Goal: Task Accomplishment & Management: Use online tool/utility

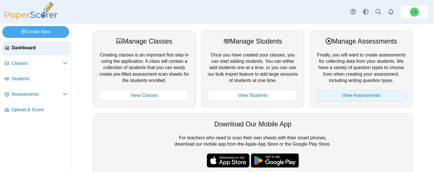
click at [354, 97] on link "View Assessments" at bounding box center [361, 95] width 91 height 11
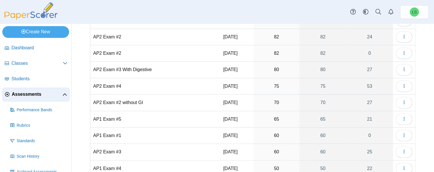
scroll to position [57, 0]
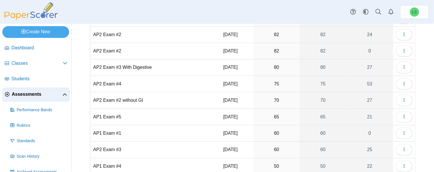
click at [108, 129] on td "AP1 Exam #1" at bounding box center [148, 133] width 117 height 16
click at [404, 132] on button "button" at bounding box center [404, 133] width 17 height 11
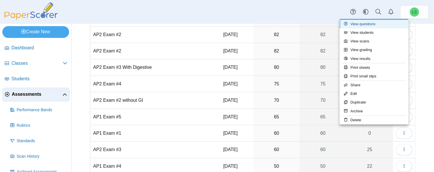
click at [356, 26] on link "View questions" at bounding box center [374, 24] width 69 height 9
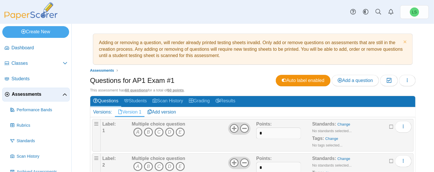
click at [137, 128] on icon "A" at bounding box center [137, 132] width 9 height 9
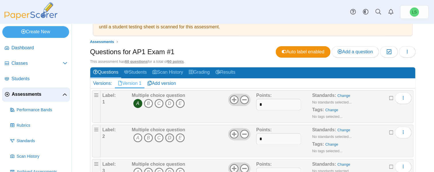
click at [171, 137] on icon "D" at bounding box center [169, 137] width 9 height 9
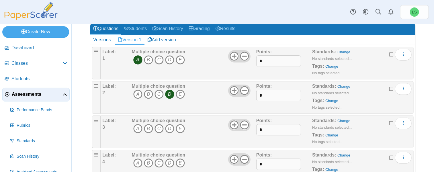
scroll to position [86, 0]
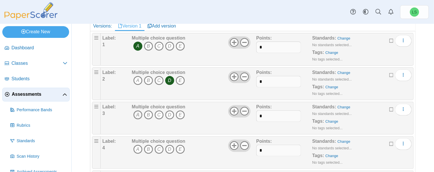
click at [136, 113] on icon "A" at bounding box center [137, 114] width 9 height 9
click at [138, 149] on icon "A" at bounding box center [137, 149] width 9 height 9
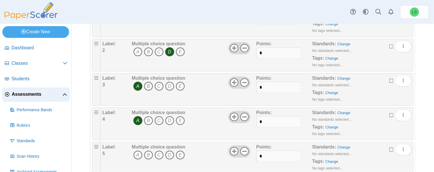
scroll to position [143, 0]
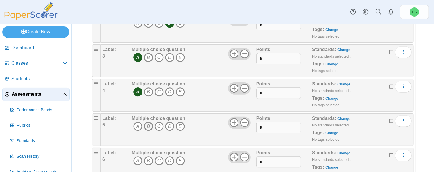
click at [147, 123] on icon "B" at bounding box center [148, 126] width 9 height 9
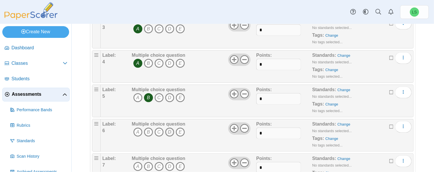
click at [170, 131] on icon "D" at bounding box center [169, 132] width 9 height 9
click at [139, 166] on icon "A" at bounding box center [137, 166] width 9 height 9
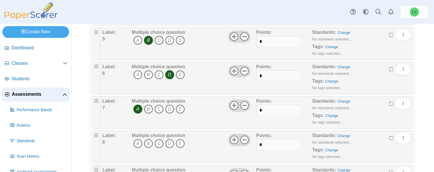
scroll to position [258, 0]
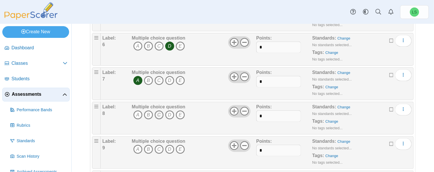
click at [161, 113] on icon "C" at bounding box center [159, 114] width 9 height 9
click at [137, 148] on icon "A" at bounding box center [137, 149] width 9 height 9
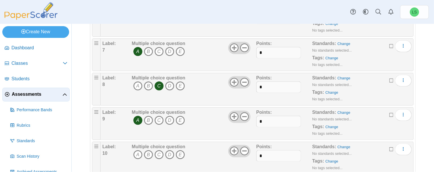
scroll to position [315, 0]
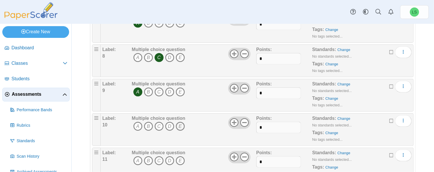
click at [180, 125] on icon "E" at bounding box center [180, 126] width 9 height 9
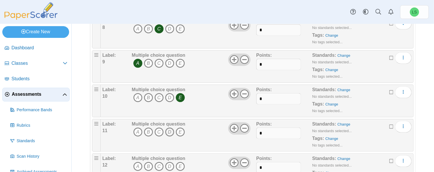
click at [167, 128] on icon "D" at bounding box center [169, 132] width 9 height 9
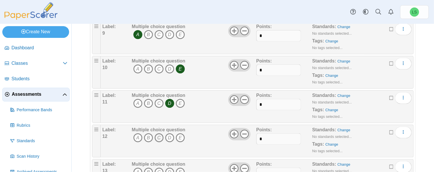
click at [161, 135] on icon "C" at bounding box center [159, 137] width 9 height 9
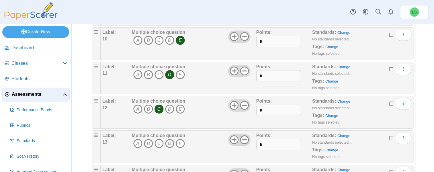
click at [169, 143] on icon "D" at bounding box center [169, 143] width 9 height 9
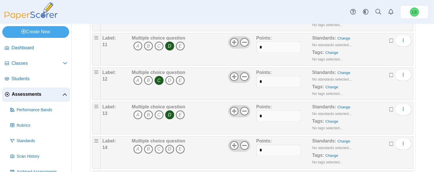
click at [167, 149] on icon "D" at bounding box center [169, 149] width 9 height 9
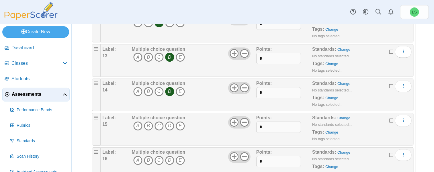
scroll to position [516, 0]
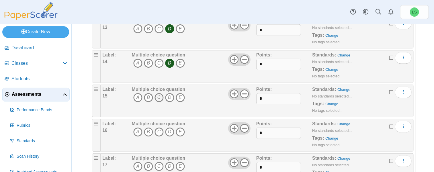
click at [160, 95] on icon "C" at bounding box center [159, 97] width 9 height 9
click at [169, 132] on icon "D" at bounding box center [169, 132] width 9 height 9
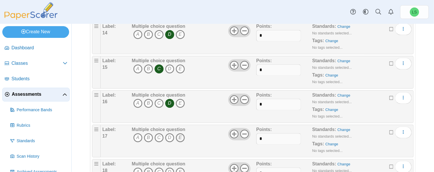
click at [181, 136] on icon "E" at bounding box center [180, 137] width 9 height 9
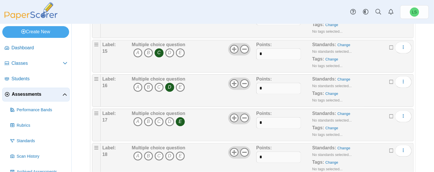
scroll to position [574, 0]
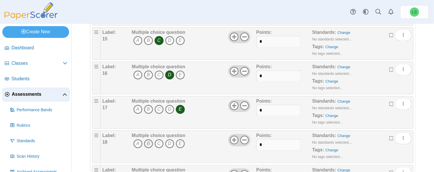
click at [147, 143] on icon "B" at bounding box center [148, 143] width 9 height 9
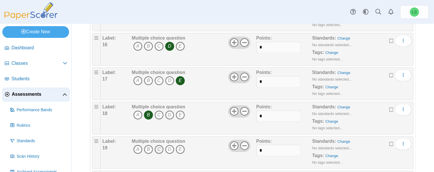
click at [158, 148] on icon "C" at bounding box center [159, 149] width 9 height 9
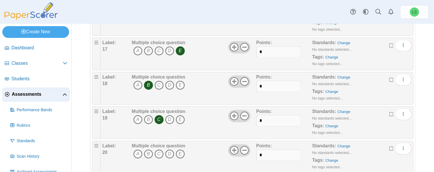
scroll to position [660, 0]
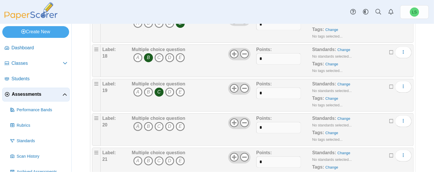
click at [136, 122] on icon "A" at bounding box center [137, 126] width 9 height 9
click at [140, 157] on icon "A" at bounding box center [137, 160] width 9 height 9
click at [179, 156] on icon "E" at bounding box center [180, 160] width 9 height 9
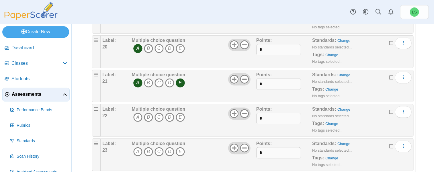
scroll to position [746, 0]
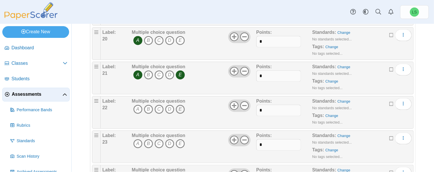
click at [179, 105] on icon "E" at bounding box center [180, 109] width 9 height 9
click at [160, 141] on icon "C" at bounding box center [159, 143] width 9 height 9
click at [170, 139] on icon "D" at bounding box center [169, 143] width 9 height 9
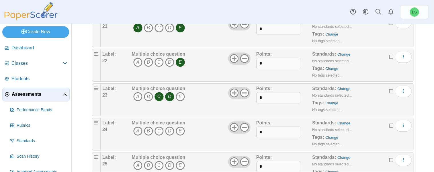
scroll to position [803, 0]
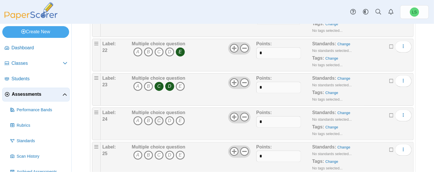
click at [159, 116] on icon "C" at bounding box center [159, 120] width 9 height 9
click at [179, 116] on icon "E" at bounding box center [180, 120] width 9 height 9
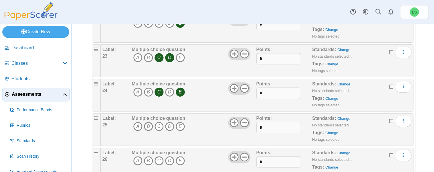
scroll to position [860, 0]
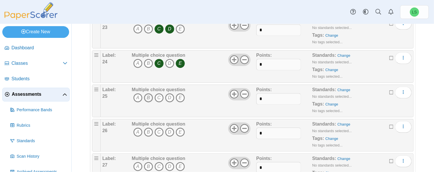
click at [145, 93] on icon "B" at bounding box center [148, 97] width 9 height 9
click at [170, 95] on icon "D" at bounding box center [169, 97] width 9 height 9
drag, startPoint x: 140, startPoint y: 129, endPoint x: 155, endPoint y: 130, distance: 15.5
click at [140, 129] on icon "A" at bounding box center [137, 132] width 9 height 9
click at [169, 128] on icon "D" at bounding box center [169, 132] width 9 height 9
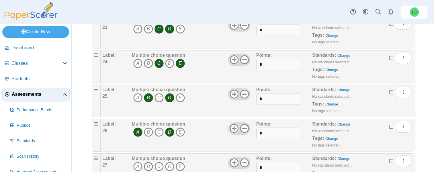
scroll to position [889, 0]
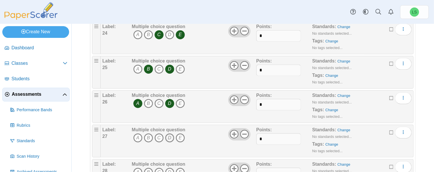
click at [170, 134] on icon "D" at bounding box center [169, 137] width 9 height 9
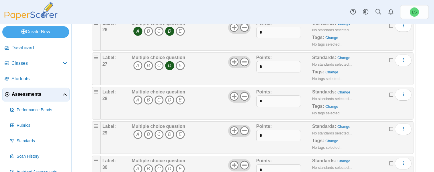
scroll to position [975, 0]
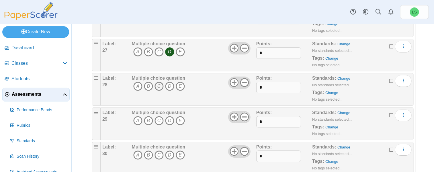
click at [159, 83] on icon "C" at bounding box center [159, 86] width 9 height 9
click at [139, 117] on icon "A" at bounding box center [137, 120] width 9 height 9
click at [147, 117] on icon "B" at bounding box center [148, 120] width 9 height 9
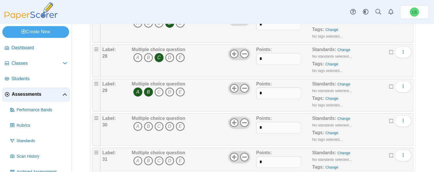
scroll to position [1032, 0]
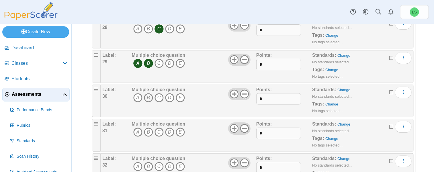
click at [147, 93] on icon "B" at bounding box center [148, 97] width 9 height 9
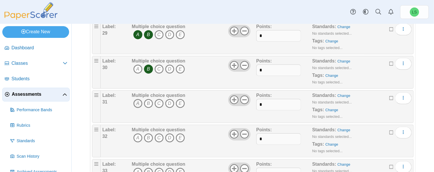
click at [136, 99] on icon "A" at bounding box center [137, 103] width 9 height 9
click at [174, 99] on span "A B C D E" at bounding box center [159, 104] width 54 height 11
drag, startPoint x: 174, startPoint y: 99, endPoint x: 159, endPoint y: 101, distance: 14.4
click at [159, 101] on icon "C" at bounding box center [159, 103] width 9 height 9
click at [160, 99] on icon "C" at bounding box center [159, 103] width 9 height 9
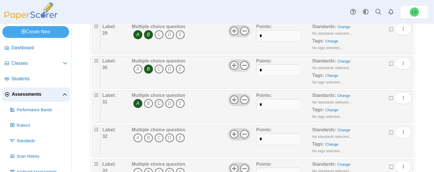
click at [157, 99] on icon "C" at bounding box center [159, 103] width 9 height 9
click at [149, 134] on icon "B" at bounding box center [148, 137] width 9 height 9
click at [159, 133] on icon "C" at bounding box center [159, 137] width 9 height 9
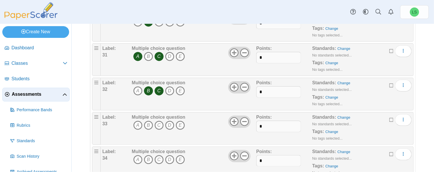
scroll to position [1119, 0]
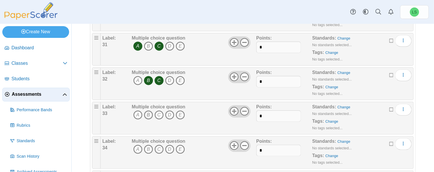
click at [146, 111] on icon "B" at bounding box center [148, 114] width 9 height 9
click at [180, 110] on icon "E" at bounding box center [180, 114] width 9 height 9
click at [146, 145] on icon "B" at bounding box center [148, 149] width 9 height 9
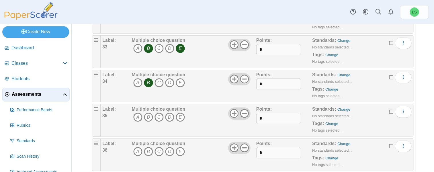
scroll to position [1205, 0]
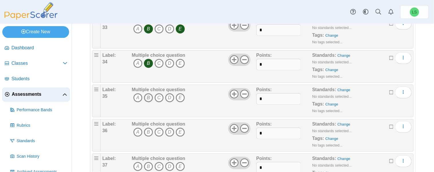
click at [150, 93] on icon "B" at bounding box center [148, 97] width 9 height 9
click at [136, 128] on icon "A" at bounding box center [137, 132] width 9 height 9
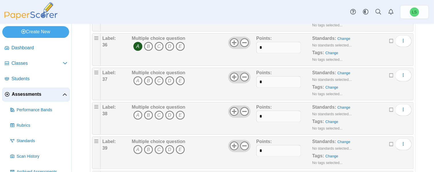
scroll to position [1291, 0]
click at [158, 76] on icon "C" at bounding box center [159, 80] width 9 height 9
click at [179, 110] on icon "E" at bounding box center [180, 114] width 9 height 9
click at [168, 145] on icon "D" at bounding box center [169, 149] width 9 height 9
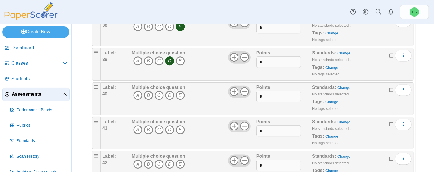
scroll to position [1405, 0]
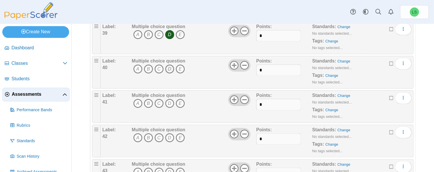
click at [171, 65] on icon "D" at bounding box center [169, 69] width 9 height 9
click at [139, 99] on icon "A" at bounding box center [137, 103] width 9 height 9
click at [139, 134] on icon "A" at bounding box center [137, 137] width 9 height 9
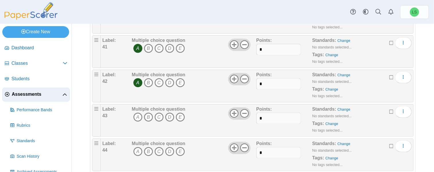
scroll to position [1463, 0]
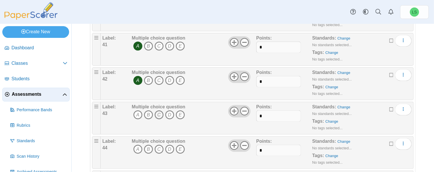
click at [158, 110] on icon "C" at bounding box center [159, 114] width 9 height 9
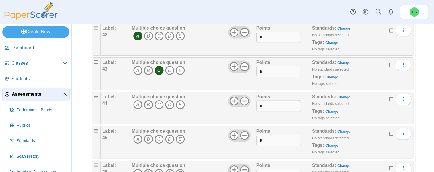
scroll to position [1520, 0]
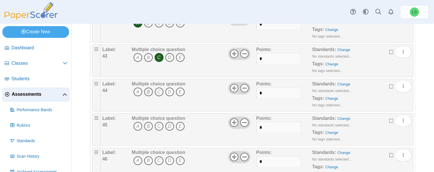
click at [148, 87] on icon "B" at bounding box center [148, 91] width 9 height 9
click at [149, 122] on icon "B" at bounding box center [148, 126] width 9 height 9
click at [148, 156] on icon "B" at bounding box center [148, 160] width 9 height 9
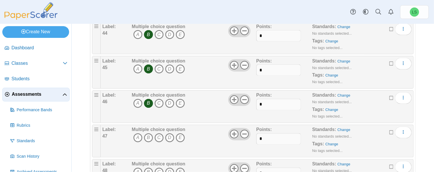
scroll to position [1606, 0]
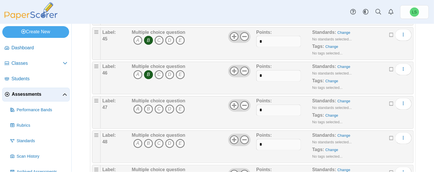
click at [137, 105] on icon "A" at bounding box center [137, 109] width 9 height 9
click at [169, 139] on icon "D" at bounding box center [169, 143] width 9 height 9
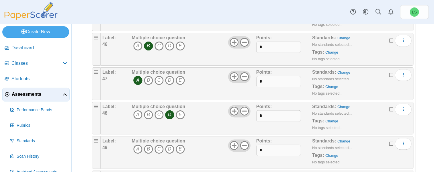
scroll to position [1663, 0]
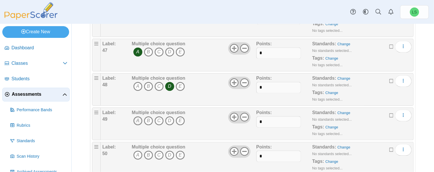
click at [137, 116] on icon "A" at bounding box center [137, 120] width 9 height 9
click at [159, 151] on icon "C" at bounding box center [159, 155] width 9 height 9
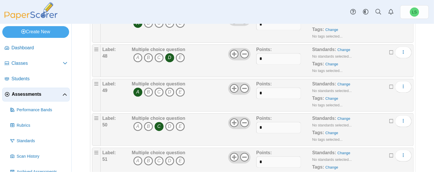
scroll to position [1721, 0]
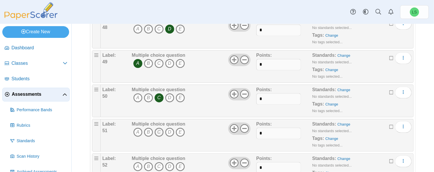
click at [160, 128] on icon "C" at bounding box center [159, 132] width 9 height 9
click at [159, 162] on icon "C" at bounding box center [159, 166] width 9 height 9
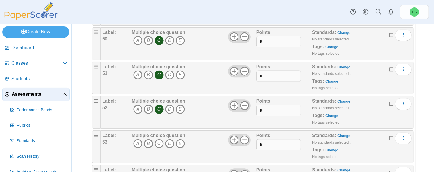
scroll to position [1807, 0]
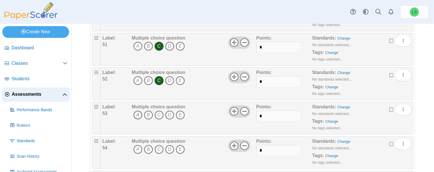
click at [140, 110] on icon "A" at bounding box center [137, 114] width 9 height 9
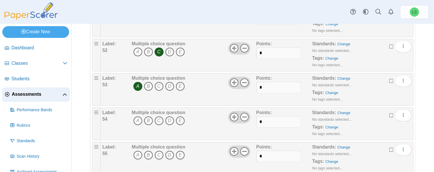
scroll to position [1864, 0]
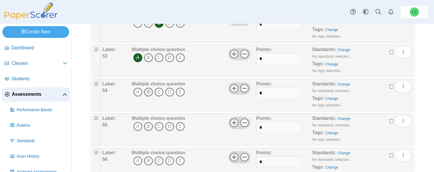
click at [148, 87] on icon "B" at bounding box center [148, 91] width 9 height 9
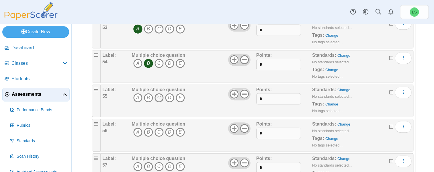
click at [158, 93] on icon "C" at bounding box center [159, 97] width 9 height 9
click at [138, 128] on icon "A" at bounding box center [137, 132] width 9 height 9
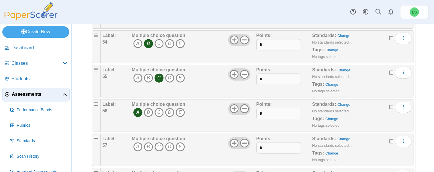
scroll to position [1922, 0]
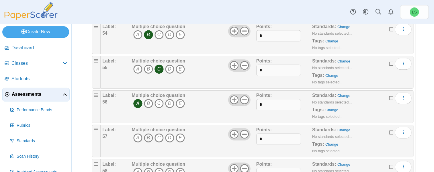
click at [146, 133] on icon "B" at bounding box center [148, 137] width 9 height 9
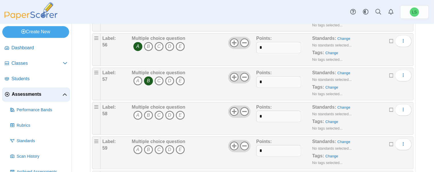
scroll to position [1979, 0]
click at [151, 110] on icon "B" at bounding box center [148, 114] width 9 height 9
click at [147, 145] on icon "B" at bounding box center [148, 149] width 9 height 9
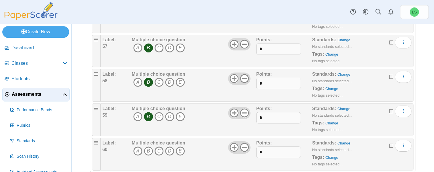
scroll to position [2016, 0]
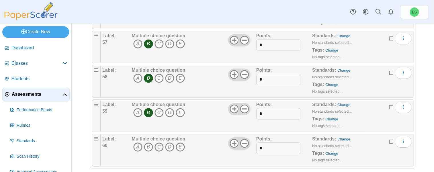
click at [159, 143] on icon "C" at bounding box center [159, 147] width 9 height 9
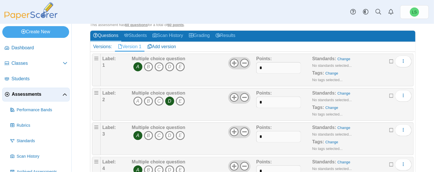
scroll to position [0, 0]
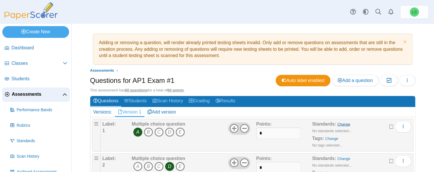
click at [340, 122] on link "Change" at bounding box center [344, 124] width 13 height 4
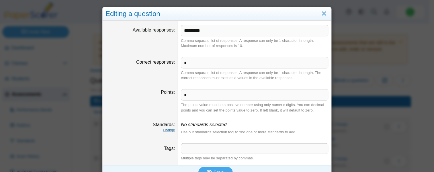
click at [168, 128] on link "Change" at bounding box center [169, 130] width 12 height 4
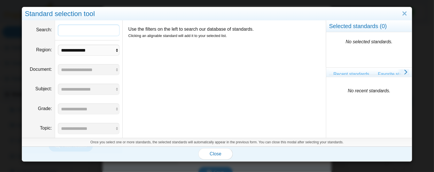
click at [381, 72] on link "Favorite standards" at bounding box center [397, 74] width 47 height 10
click at [93, 53] on select "**********" at bounding box center [89, 50] width 62 height 11
select select "*"
click at [58, 45] on select "**********" at bounding box center [89, 50] width 62 height 11
click at [216, 153] on span "Close" at bounding box center [216, 153] width 12 height 5
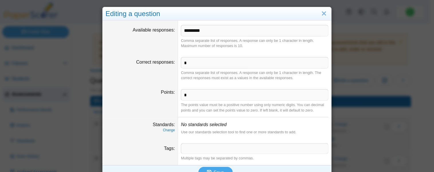
scroll to position [11, 0]
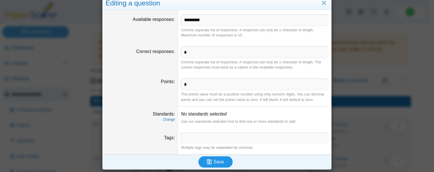
click at [217, 163] on span "Save" at bounding box center [219, 161] width 10 height 5
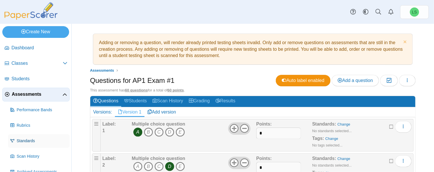
click at [19, 140] on span "Standards" at bounding box center [42, 141] width 51 height 6
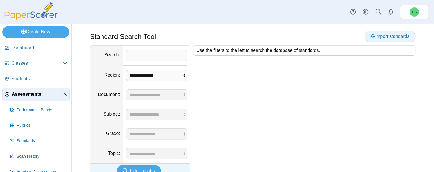
click at [371, 36] on span "Import standards" at bounding box center [390, 36] width 39 height 5
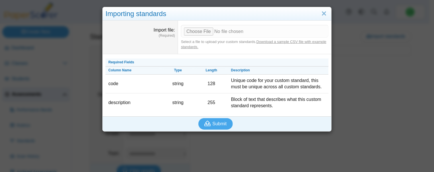
click at [298, 40] on link "Download a sample CSV file with example standards." at bounding box center [253, 44] width 145 height 9
click at [200, 32] on input "Import file" at bounding box center [255, 31] width 148 height 13
click at [323, 14] on link "Close" at bounding box center [324, 14] width 9 height 10
